Goal: Task Accomplishment & Management: Use online tool/utility

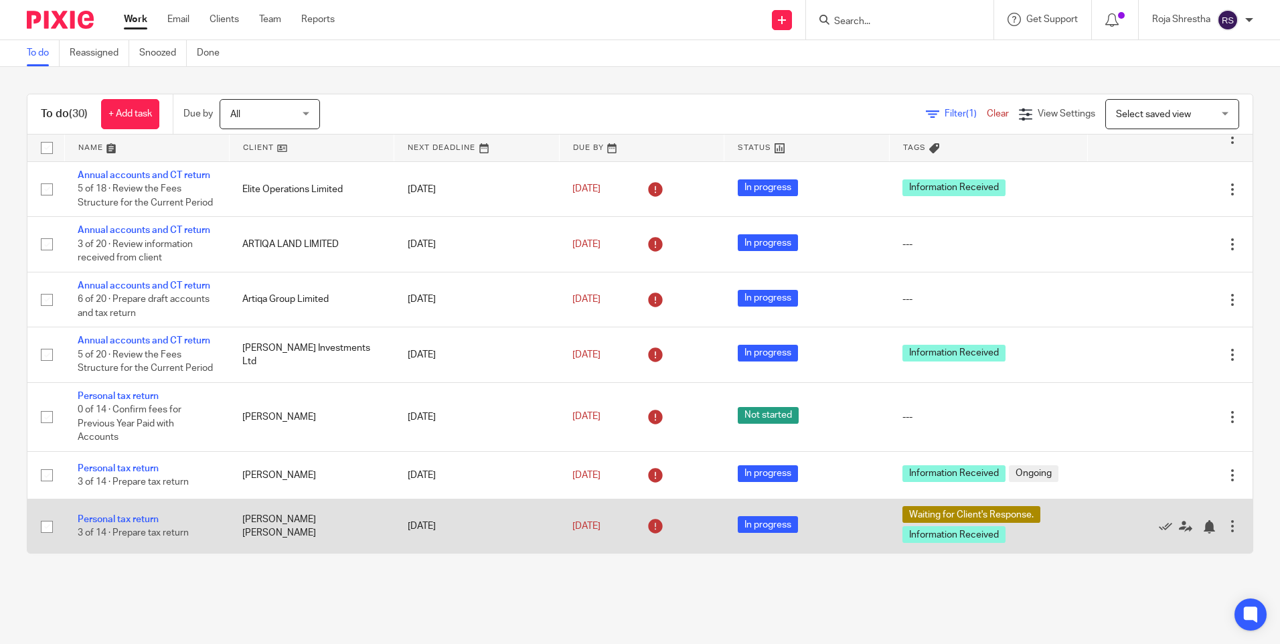
scroll to position [888, 0]
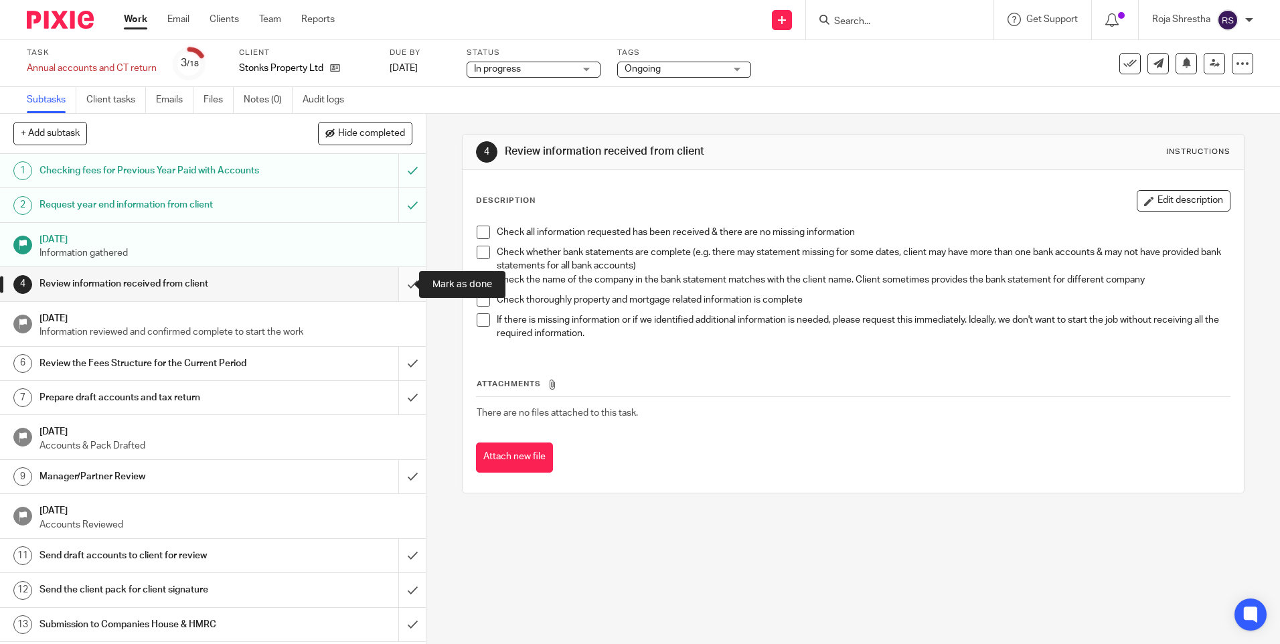
click at [398, 281] on input "submit" at bounding box center [213, 283] width 426 height 33
click at [398, 361] on input "submit" at bounding box center [213, 363] width 426 height 33
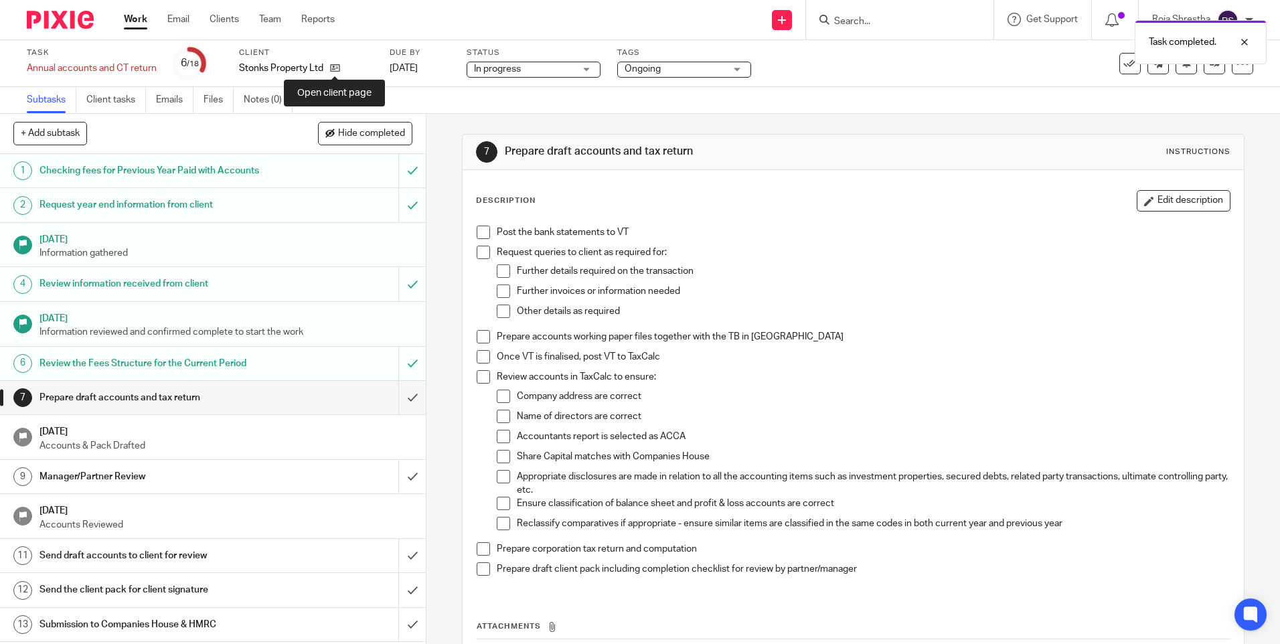
drag, startPoint x: 334, startPoint y: 64, endPoint x: 508, endPoint y: 96, distance: 176.9
click at [334, 65] on icon at bounding box center [335, 68] width 10 height 10
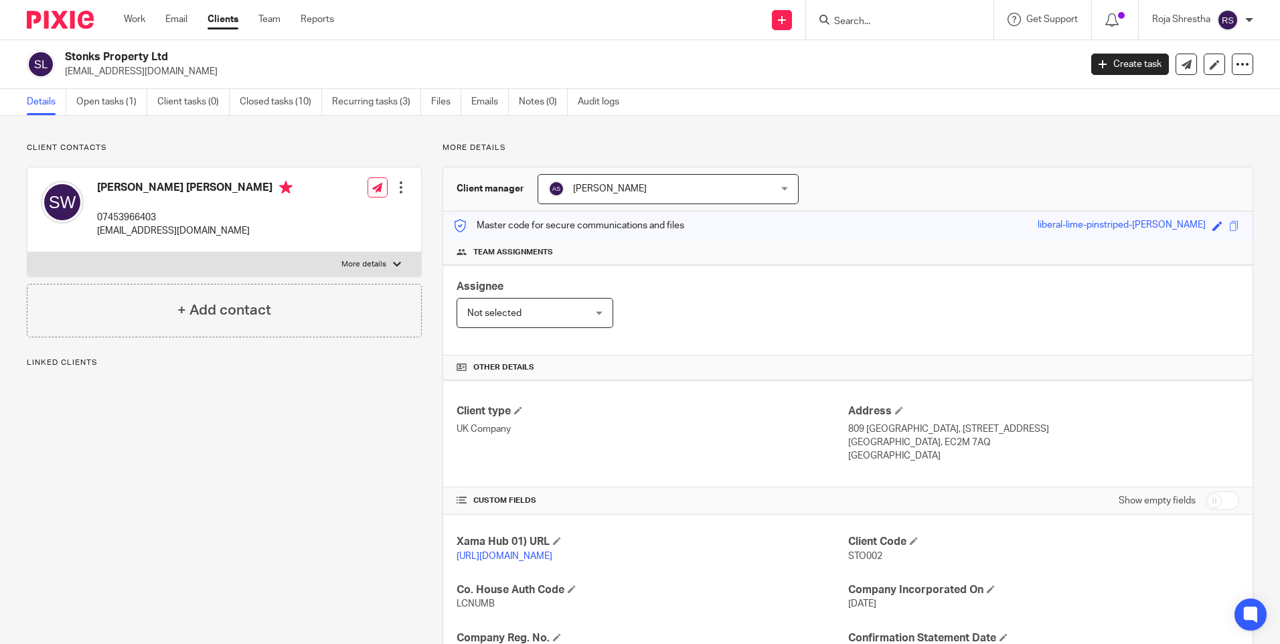
scroll to position [282, 0]
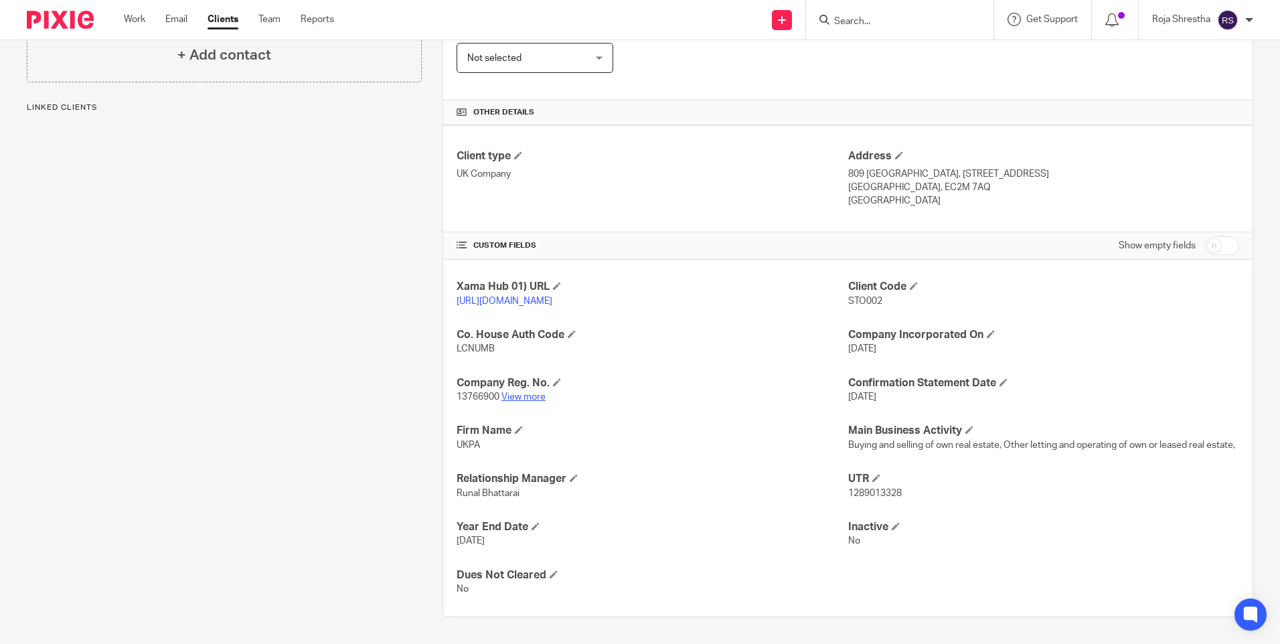
click at [518, 392] on link "View more" at bounding box center [523, 396] width 44 height 9
